Goal: Find specific page/section: Find specific page/section

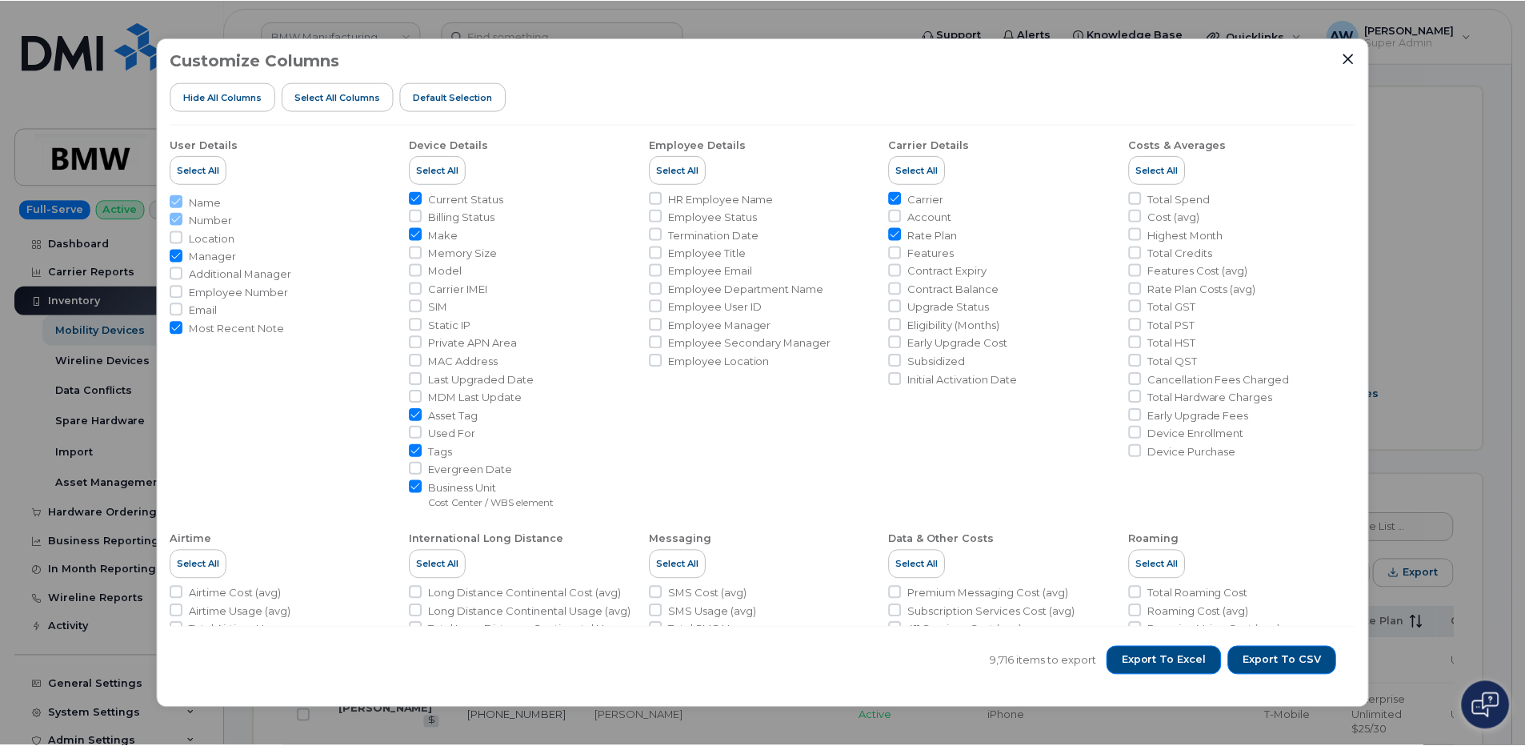
scroll to position [354, 0]
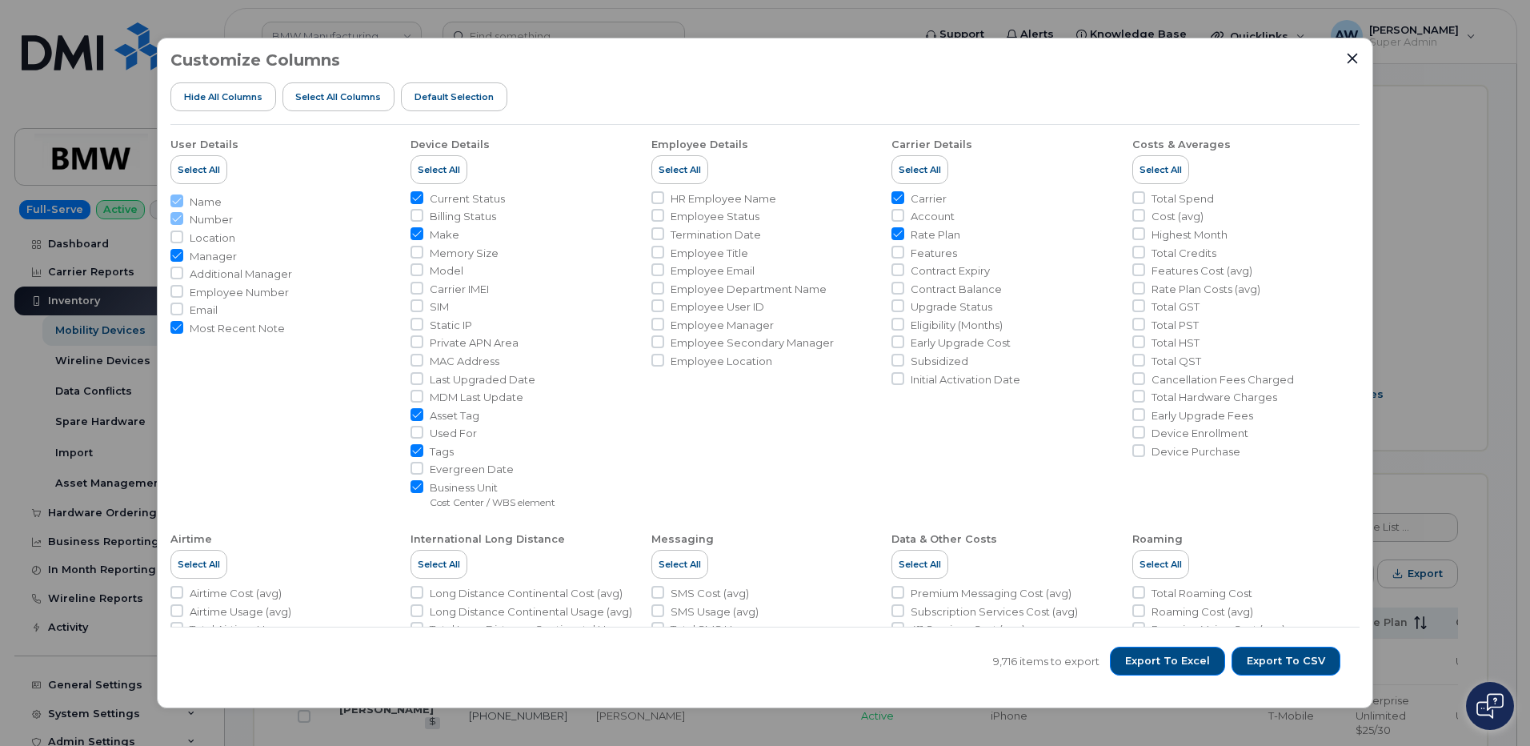
click at [1347, 50] on div "Customize Columns Hide All Columns Select all Columns Default Selection User De…" at bounding box center [765, 373] width 1216 height 671
click at [1345, 53] on div at bounding box center [1352, 58] width 14 height 14
click at [1345, 58] on button "Close" at bounding box center [1352, 58] width 14 height 14
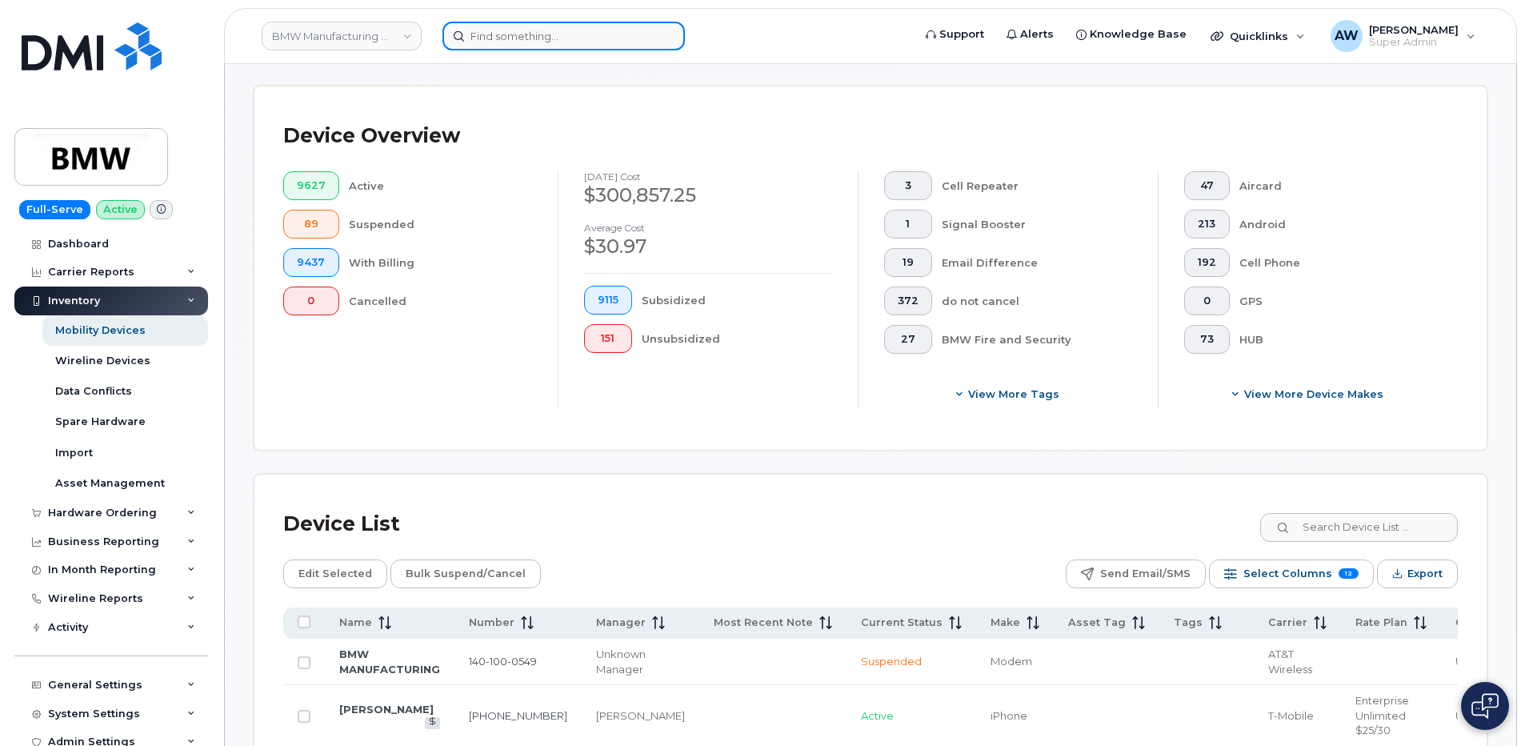
click at [489, 39] on input at bounding box center [563, 36] width 242 height 29
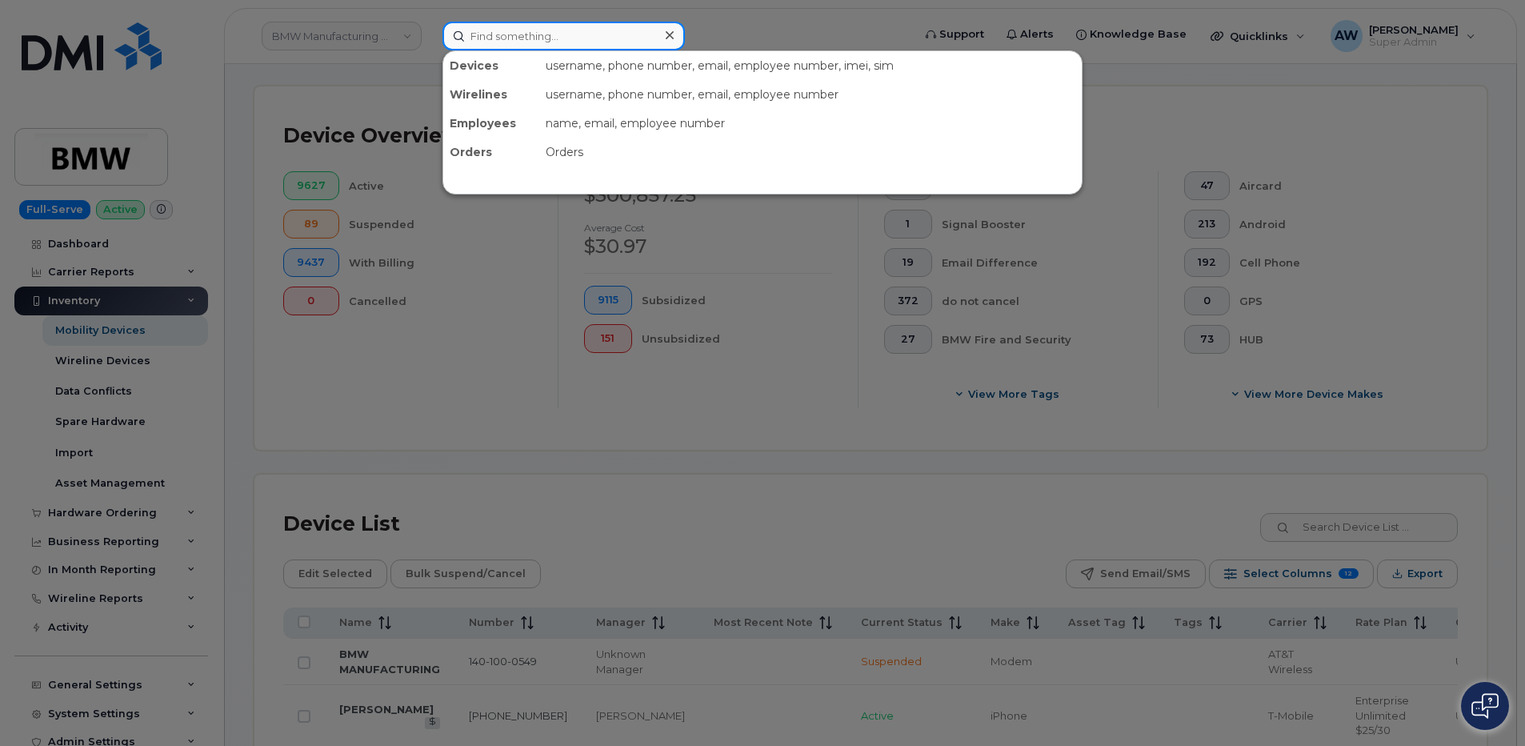
paste input "2017863386"
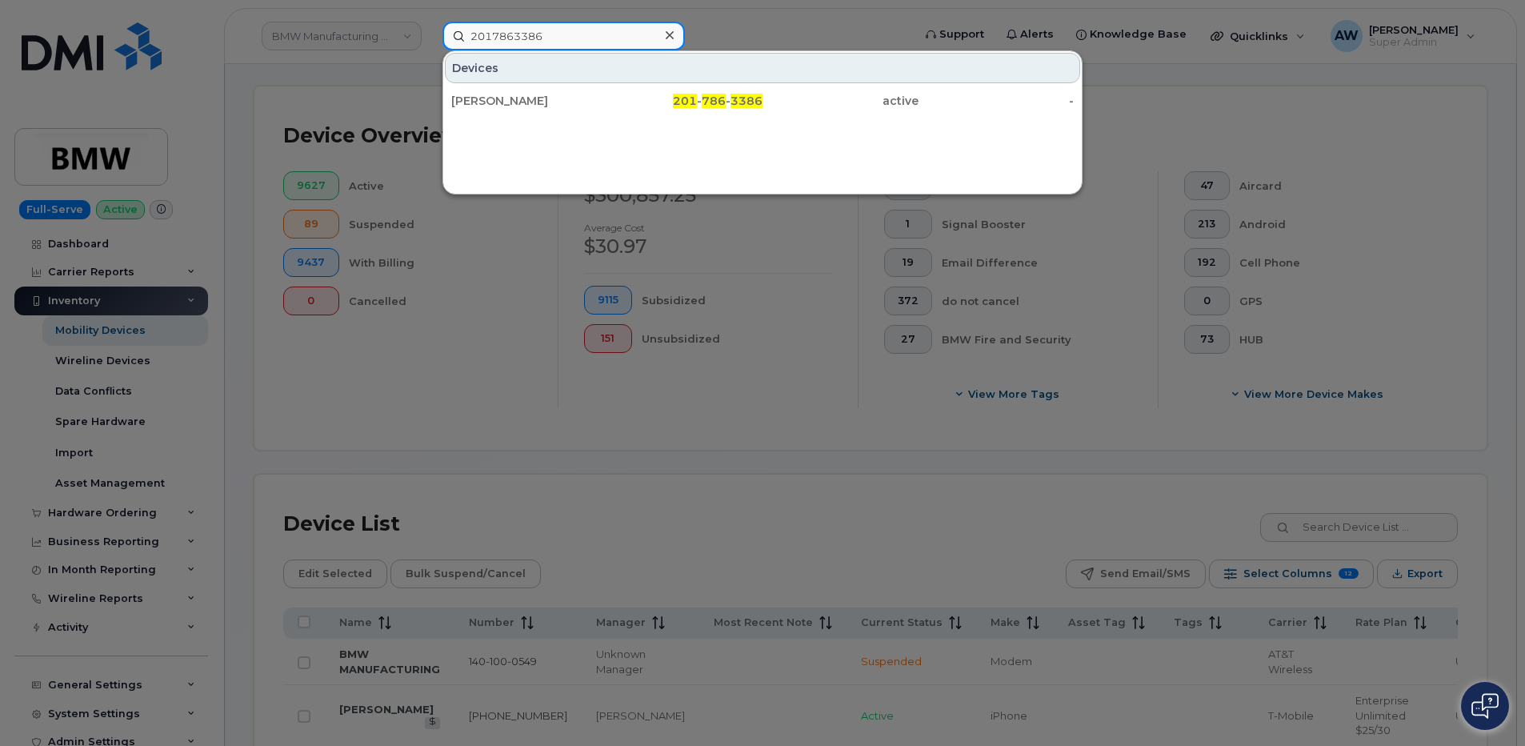
type input "2017863386"
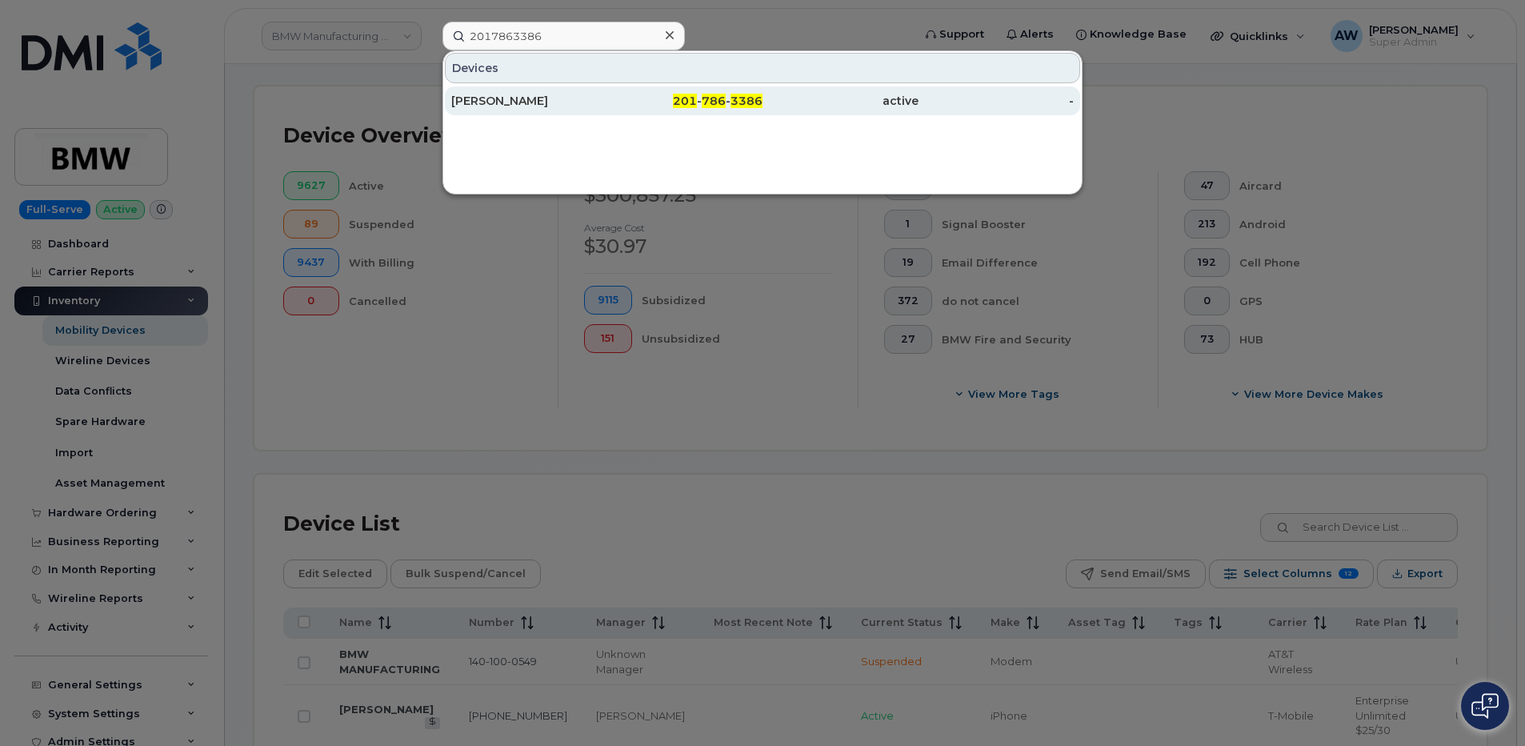
click at [509, 97] on div "[PERSON_NAME]" at bounding box center [529, 101] width 156 height 16
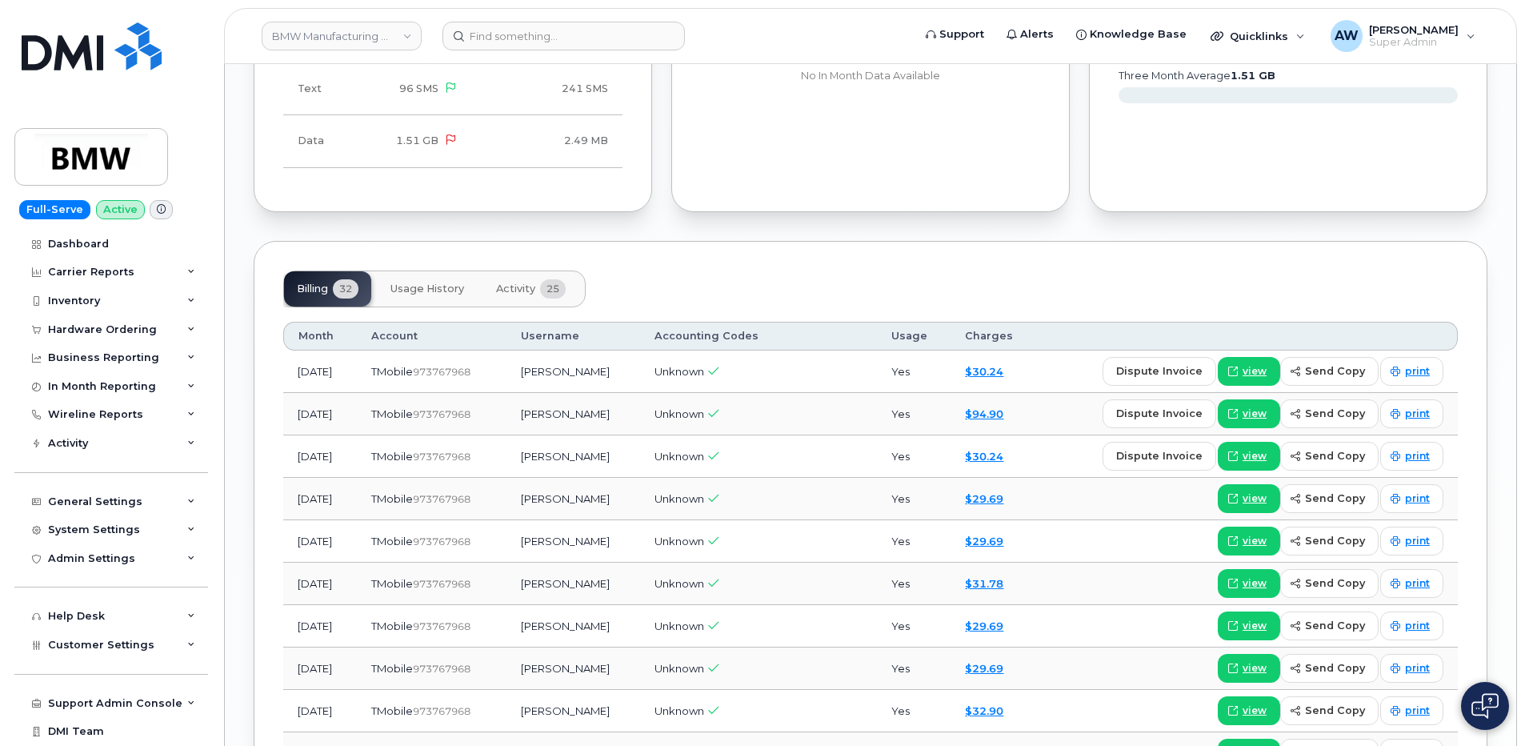
scroll to position [1920, 0]
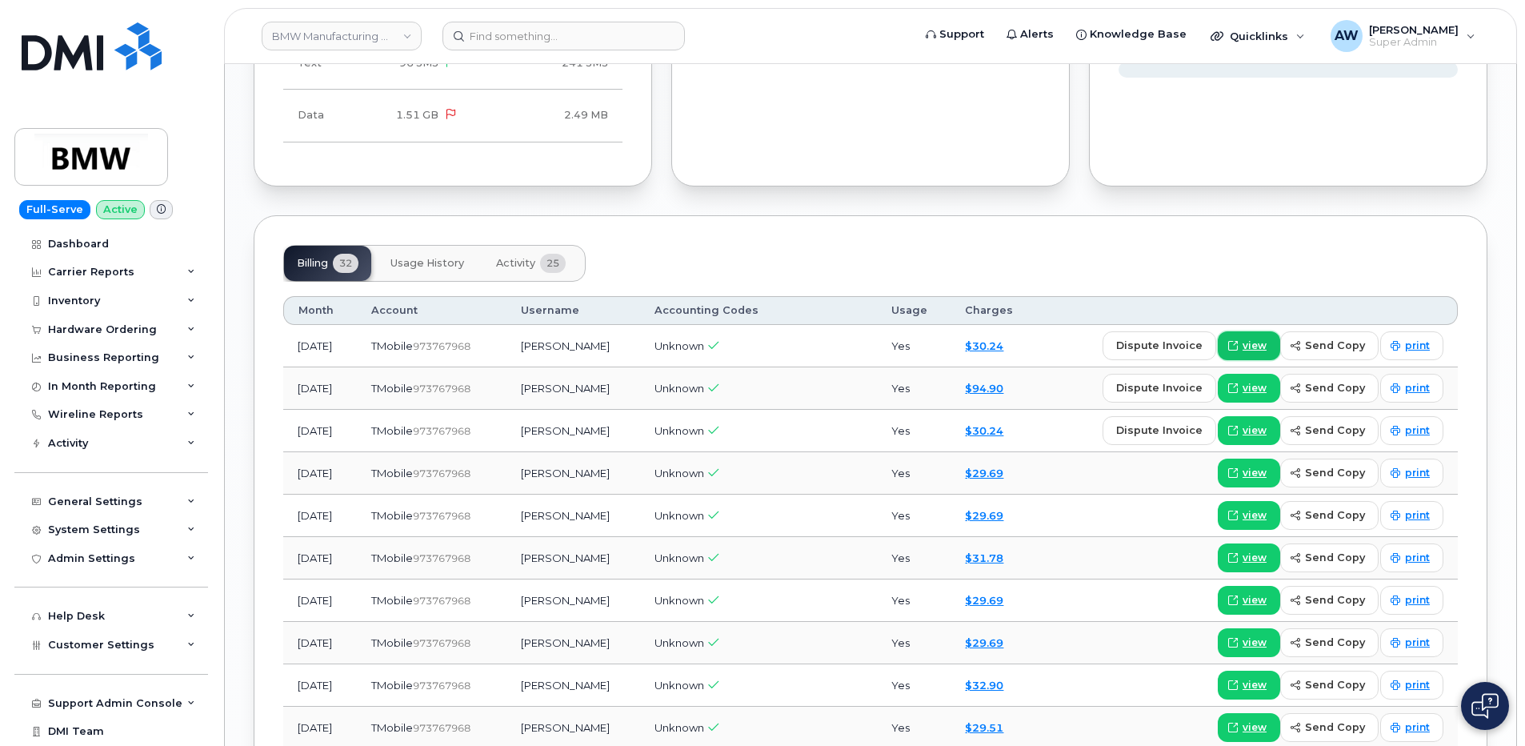
click at [1276, 342] on link "view" at bounding box center [1249, 345] width 62 height 29
click at [1271, 382] on link "view" at bounding box center [1249, 388] width 62 height 29
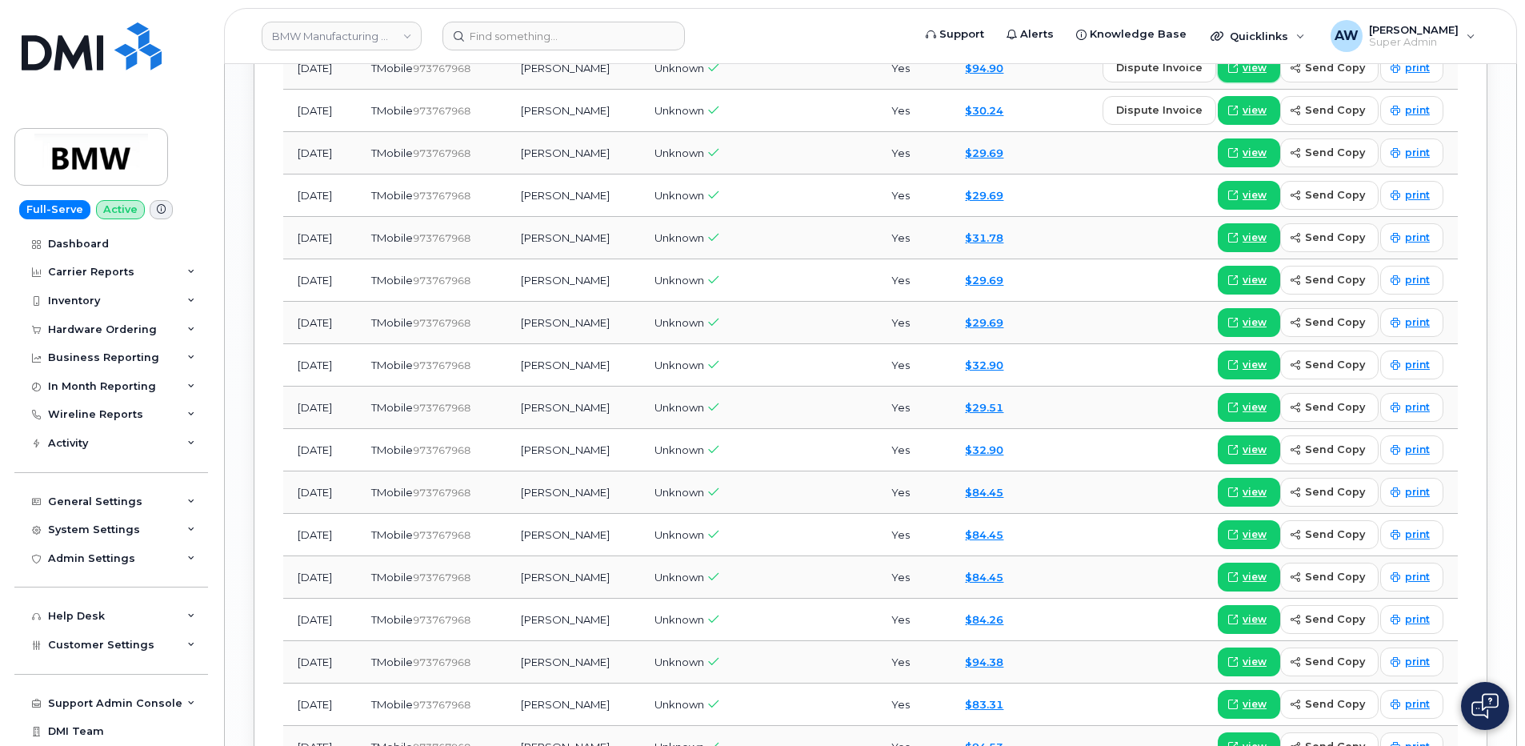
scroll to position [2320, 0]
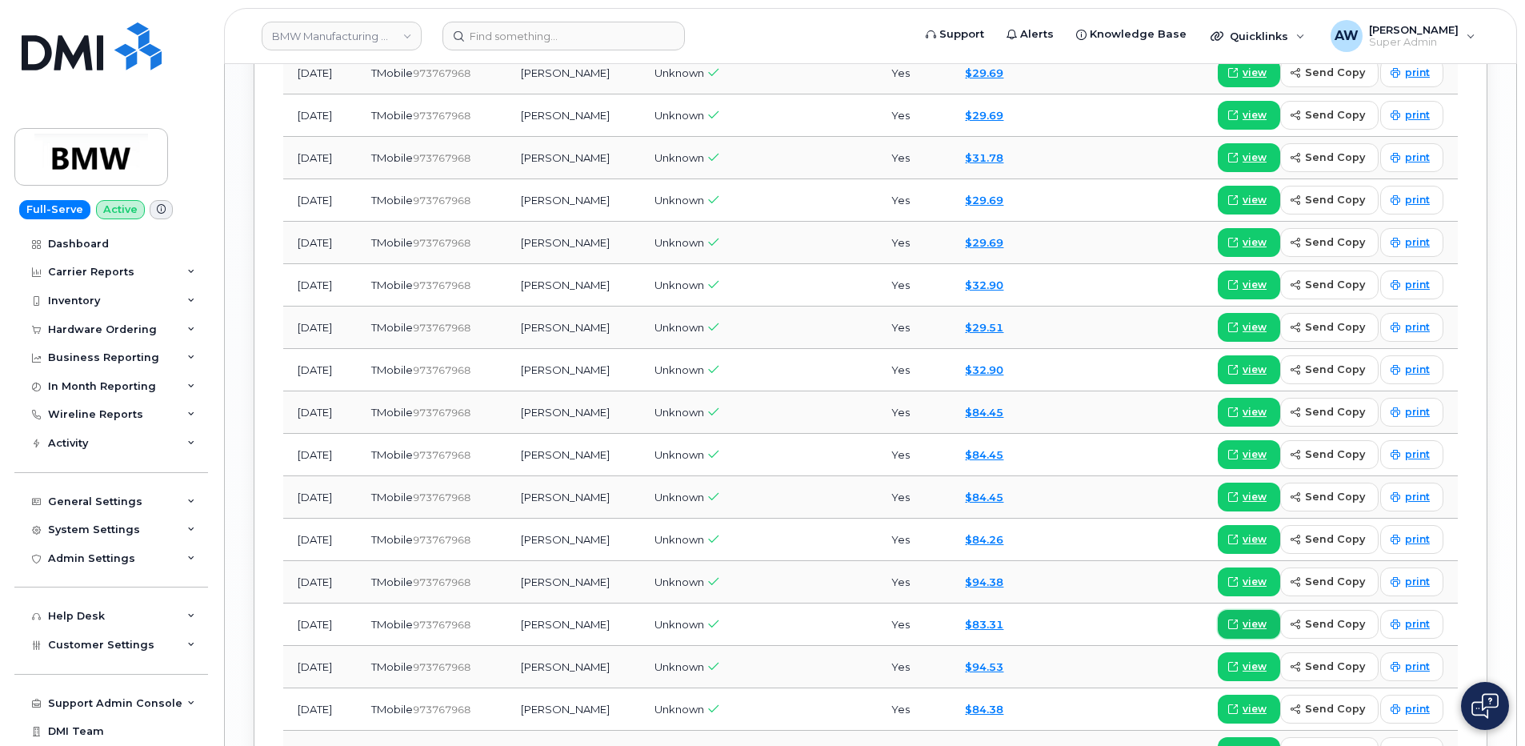
click at [1260, 628] on span "view" at bounding box center [1255, 624] width 24 height 14
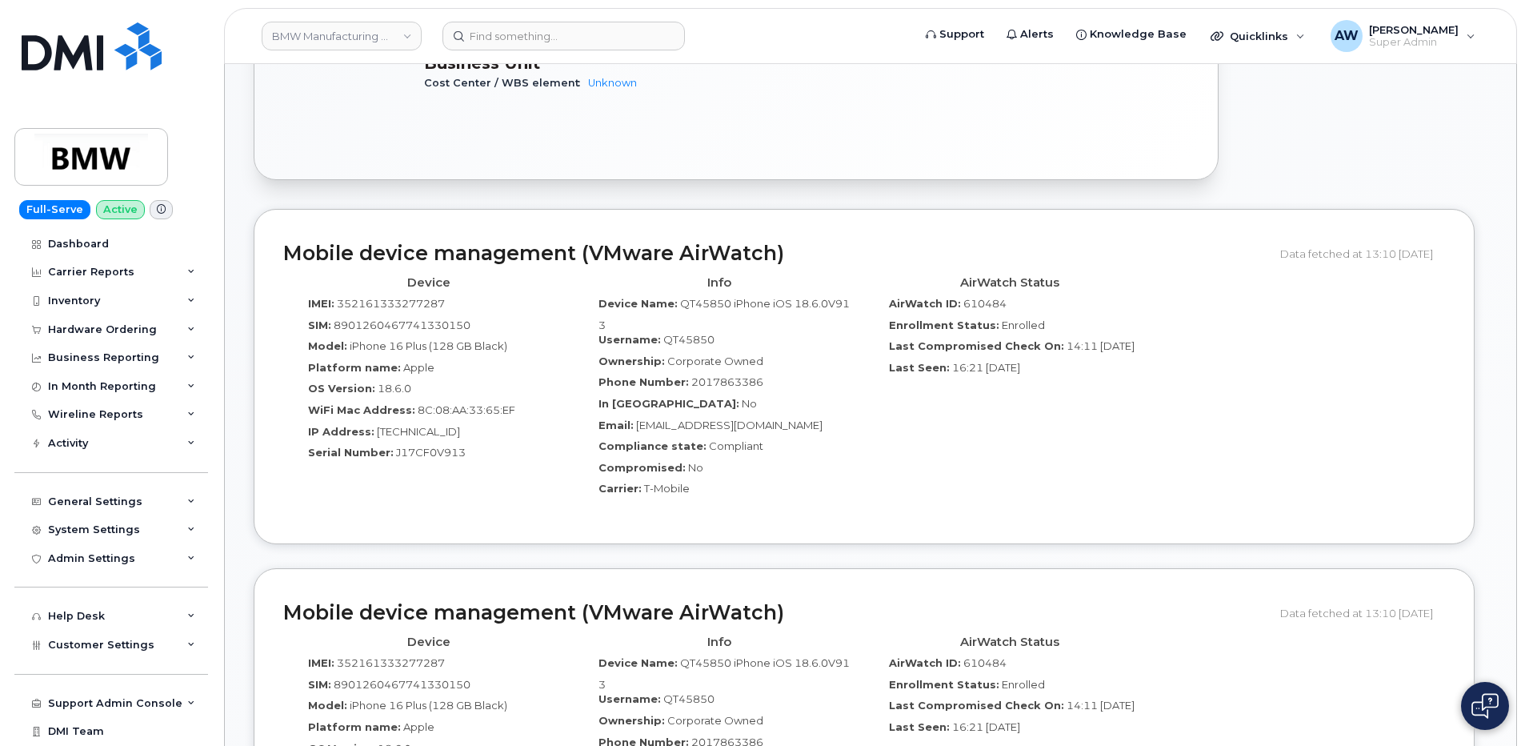
scroll to position [320, 0]
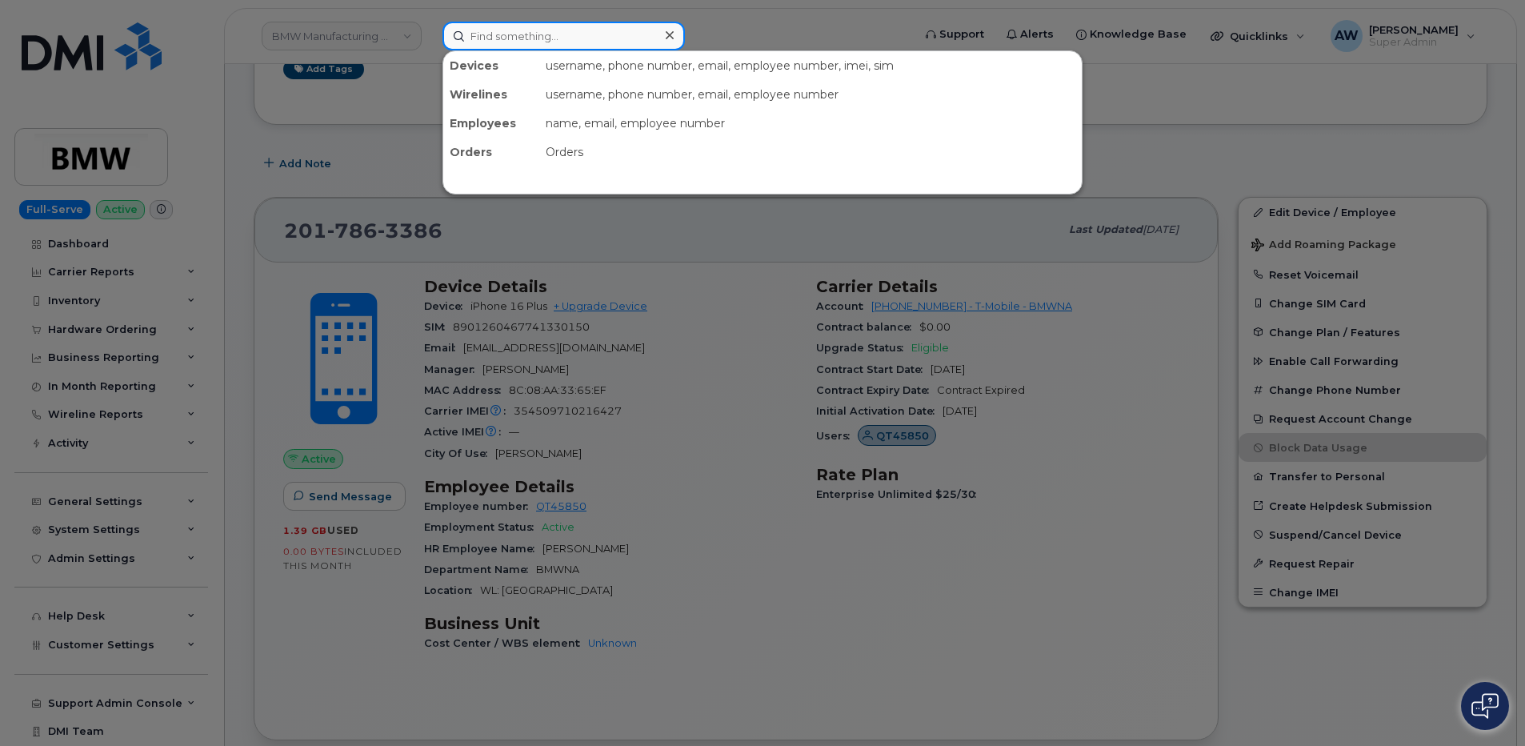
click at [513, 46] on input at bounding box center [563, 36] width 242 height 29
paste input "8649073370"
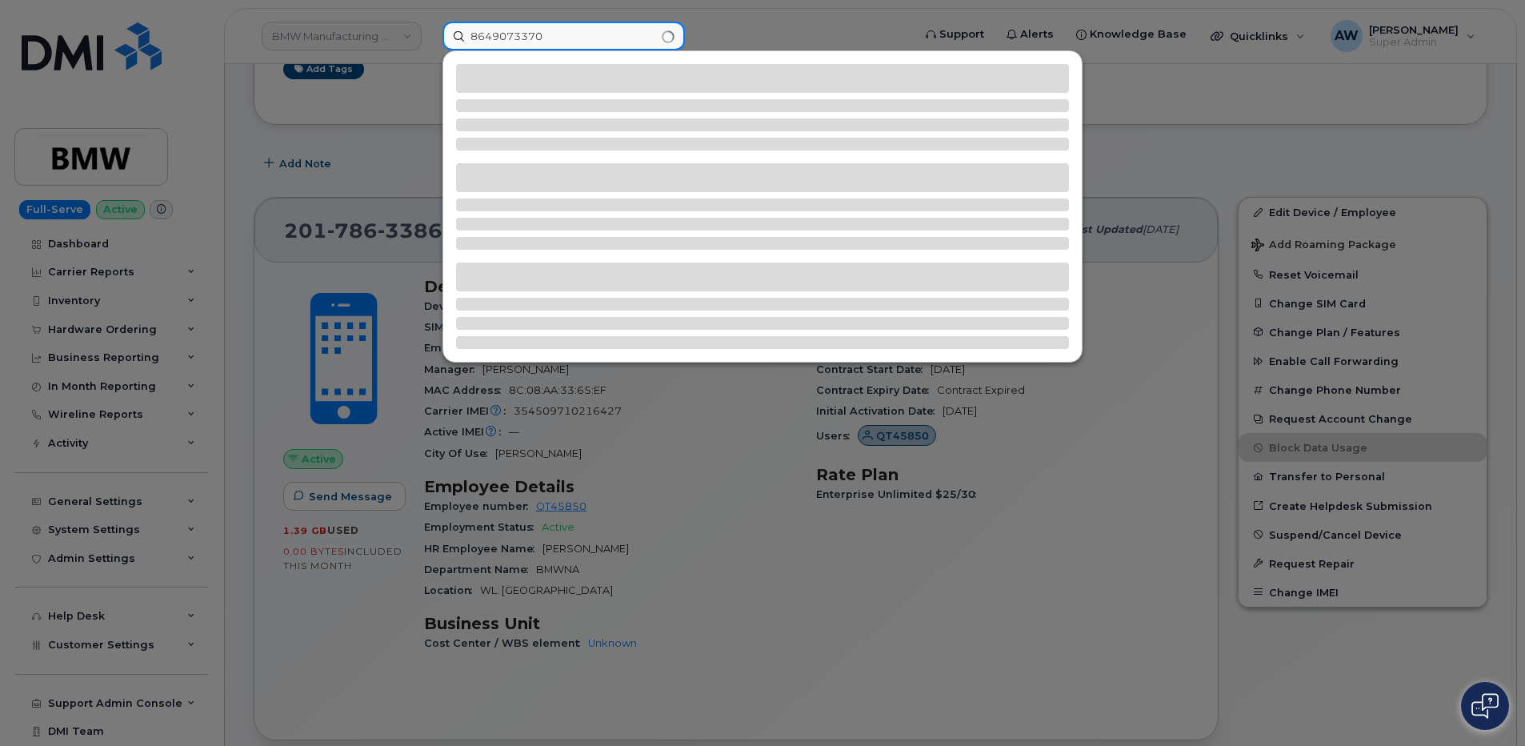
type input "8649073370"
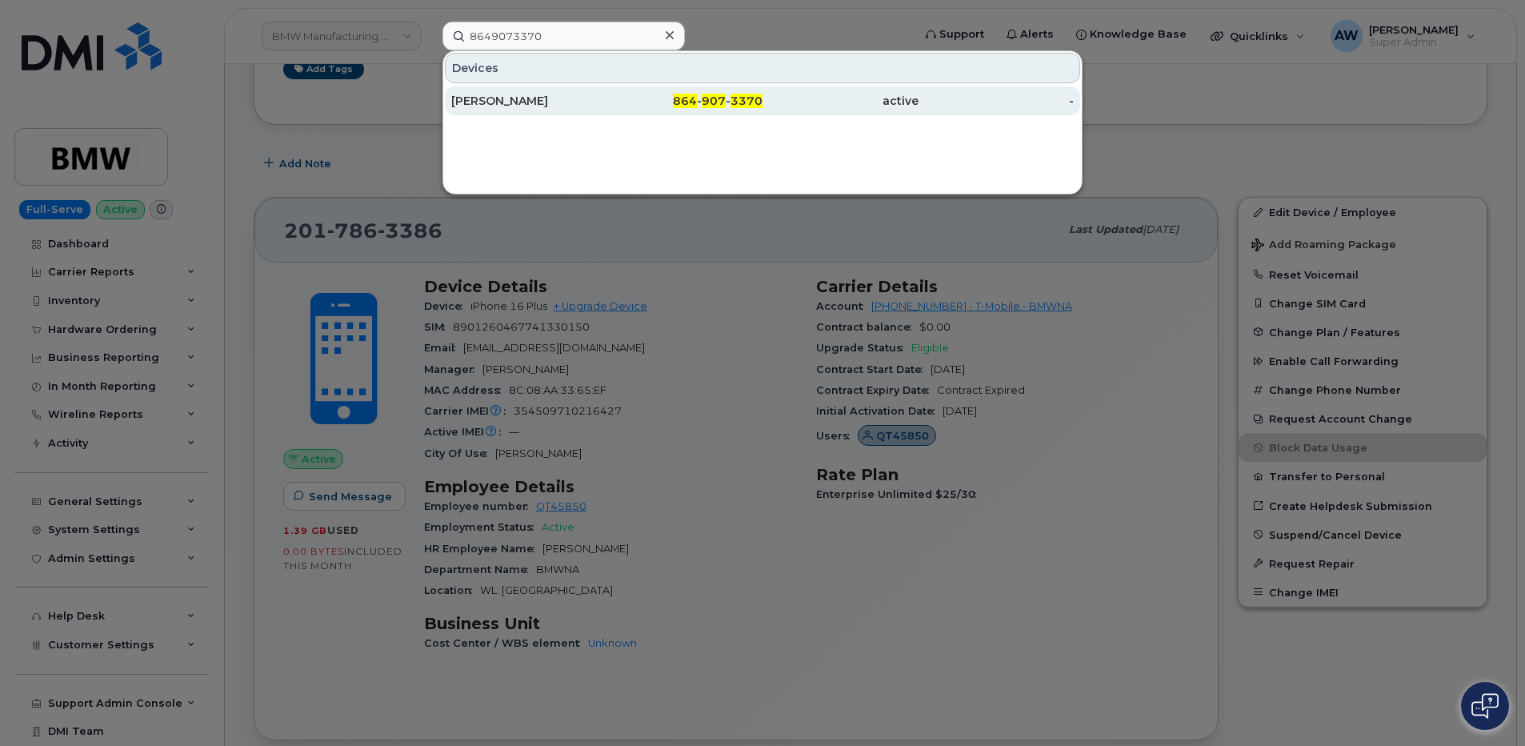
click at [598, 95] on div "Anthony Lyles" at bounding box center [529, 101] width 156 height 16
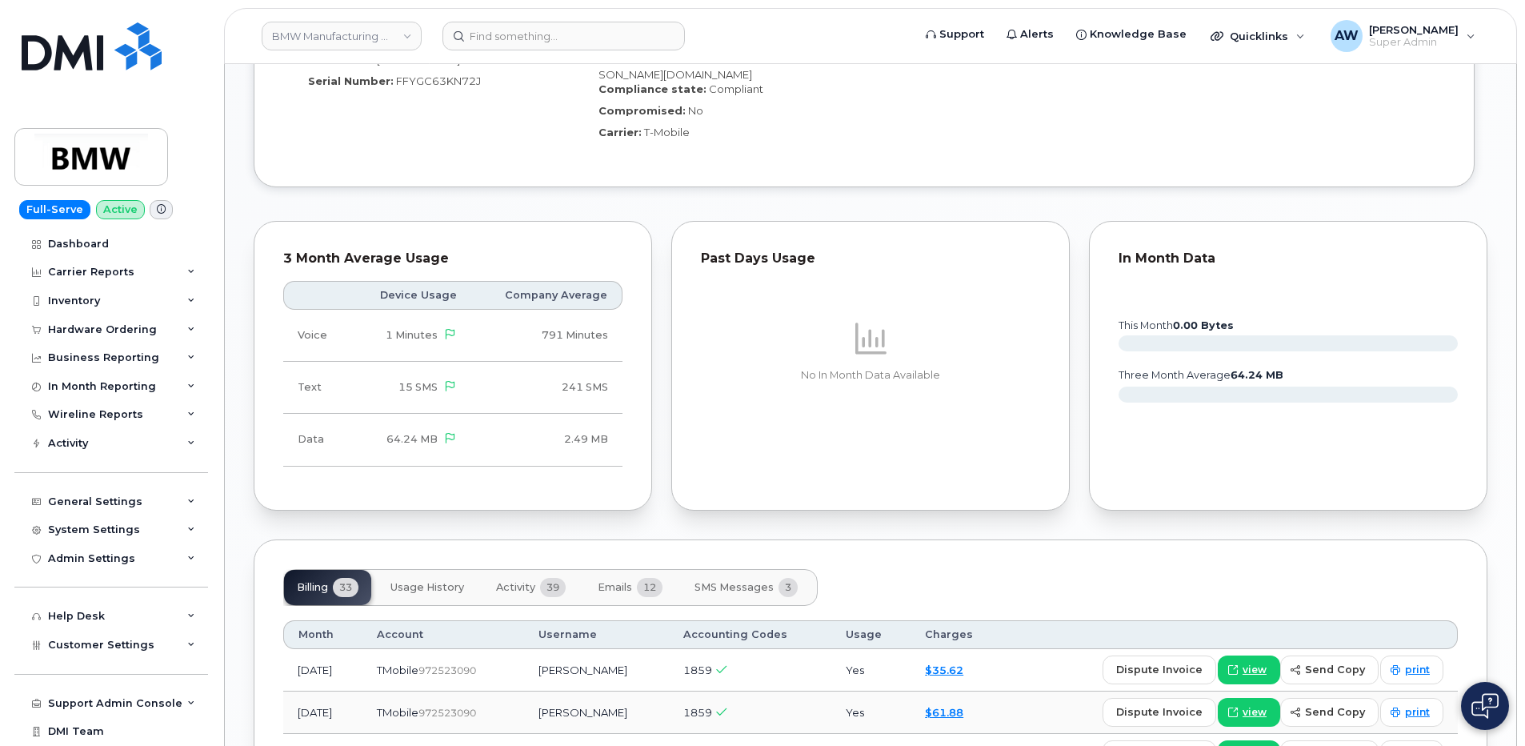
scroll to position [1520, 0]
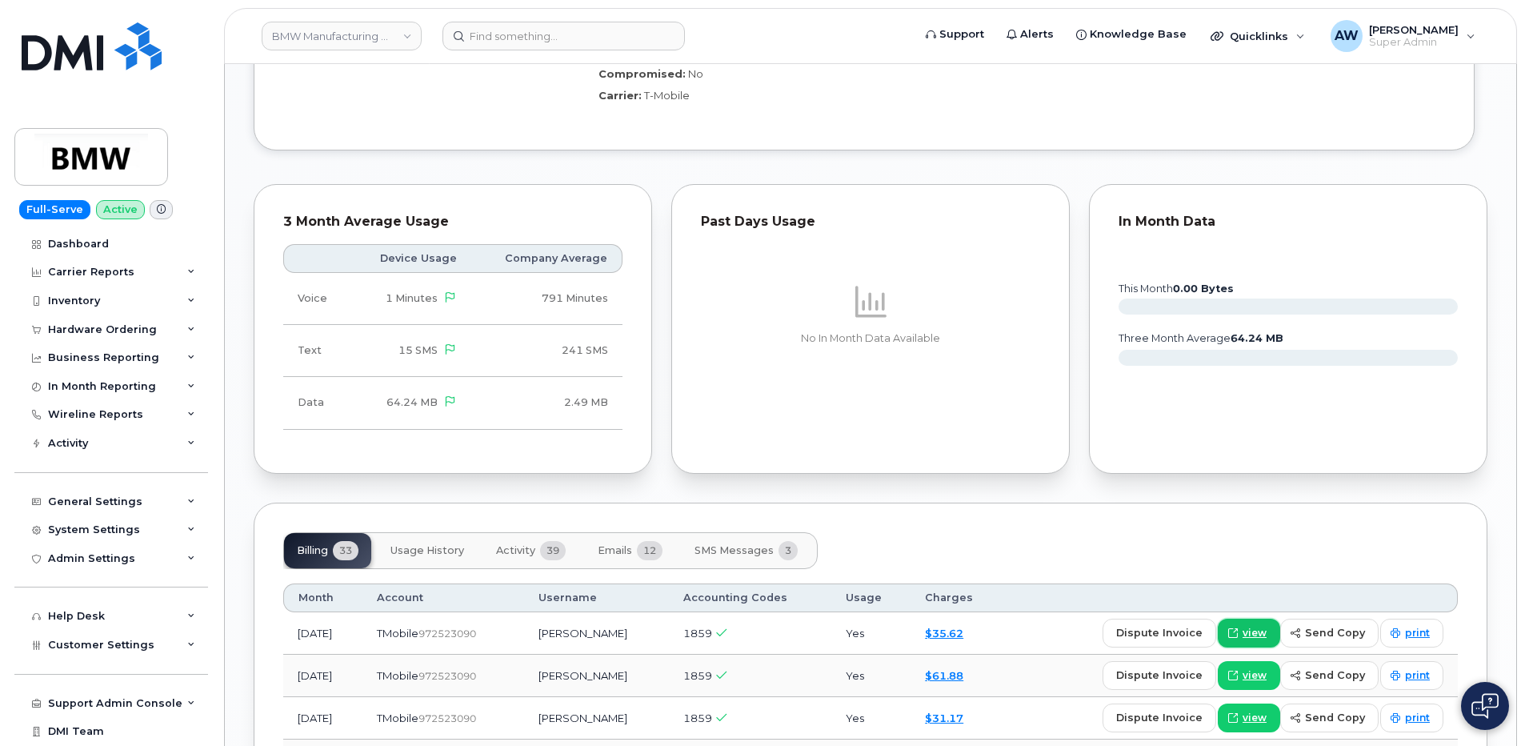
click at [1247, 626] on span "view" at bounding box center [1255, 633] width 24 height 14
